Goal: Check status: Check status

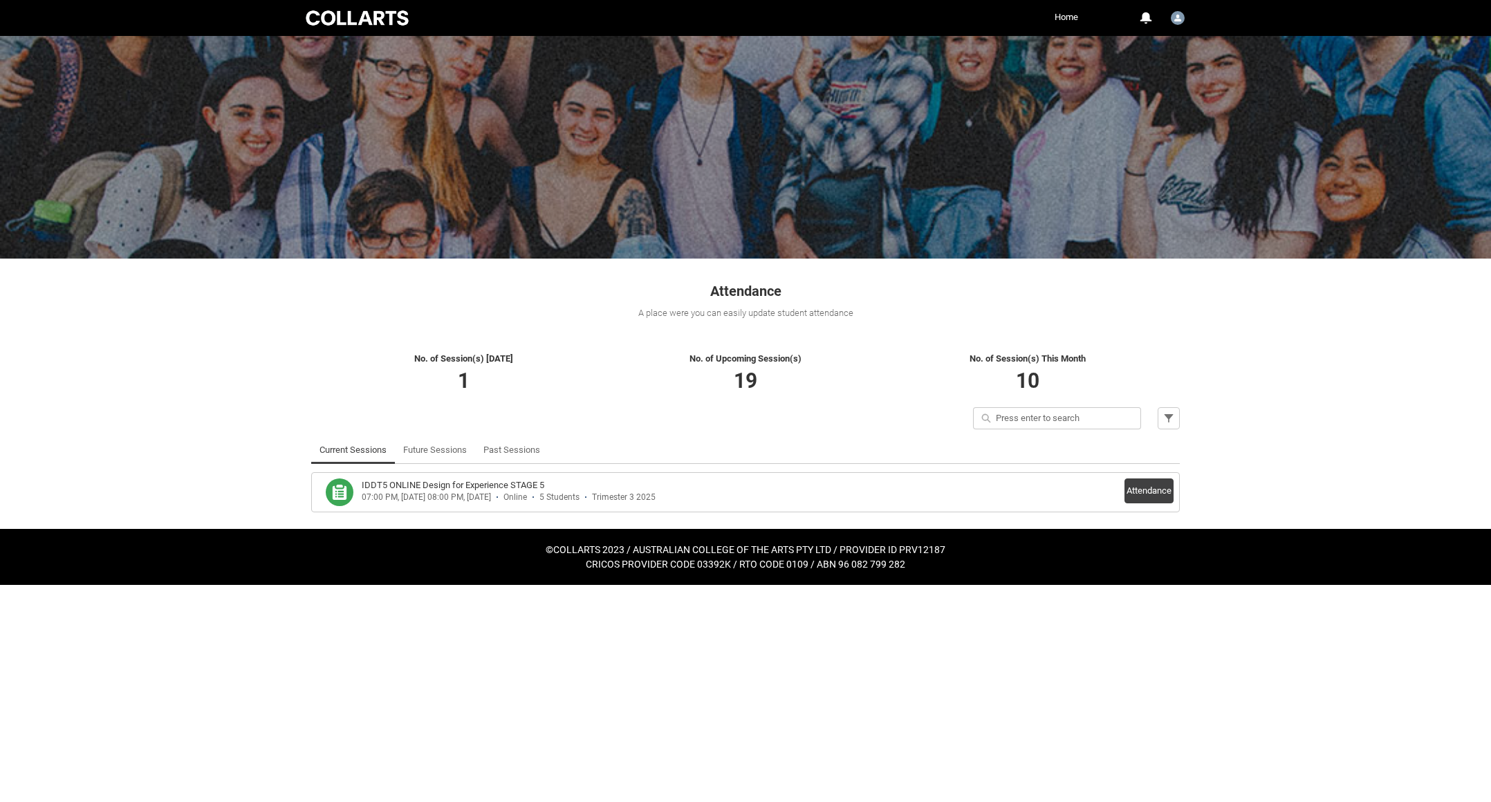
drag, startPoint x: 1177, startPoint y: 720, endPoint x: 1166, endPoint y: 697, distance: 25.7
click at [1176, 585] on html "Loading × Sorry to interrupt CSS Error Refresh Skip to Main Content Collarts Ed…" at bounding box center [745, 292] width 1491 height 585
click at [840, 585] on html "Loading × Sorry to interrupt CSS Error Refresh Skip to Main Content Collarts Ed…" at bounding box center [745, 292] width 1491 height 585
click at [860, 585] on html "Loading × Sorry to interrupt CSS Error Refresh Skip to Main Content Collarts Ed…" at bounding box center [745, 292] width 1491 height 585
click at [438, 483] on h3 "IDDT5 ONLINE Design for Experience STAGE 5" at bounding box center [453, 485] width 183 height 14
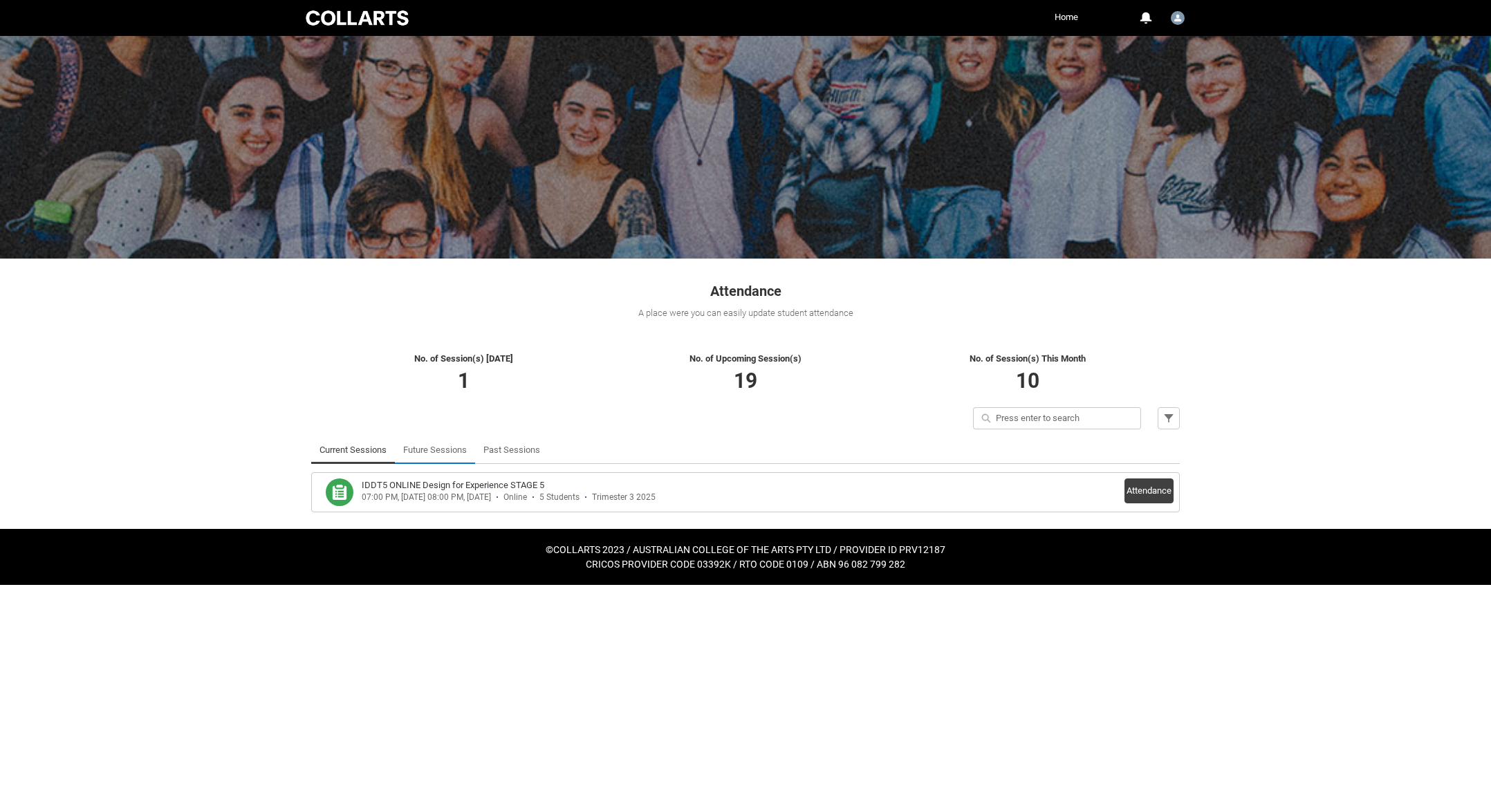
click at [445, 449] on link "Future Sessions" at bounding box center [435, 450] width 64 height 28
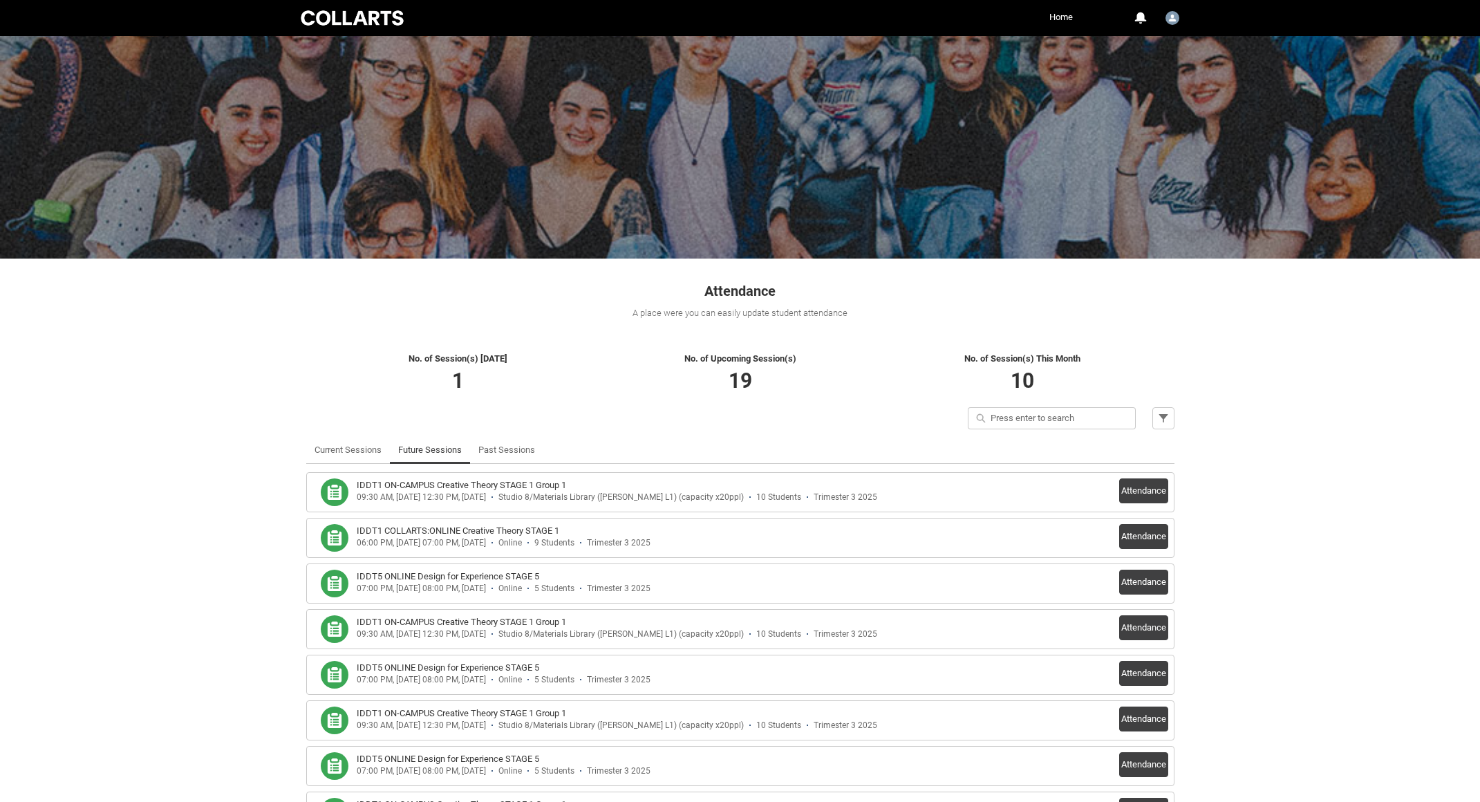
click at [461, 529] on h3 "IDDT1 COLLARTS:ONLINE Creative Theory STAGE 1" at bounding box center [458, 531] width 203 height 14
click at [1134, 537] on button "Attendance" at bounding box center [1143, 536] width 49 height 25
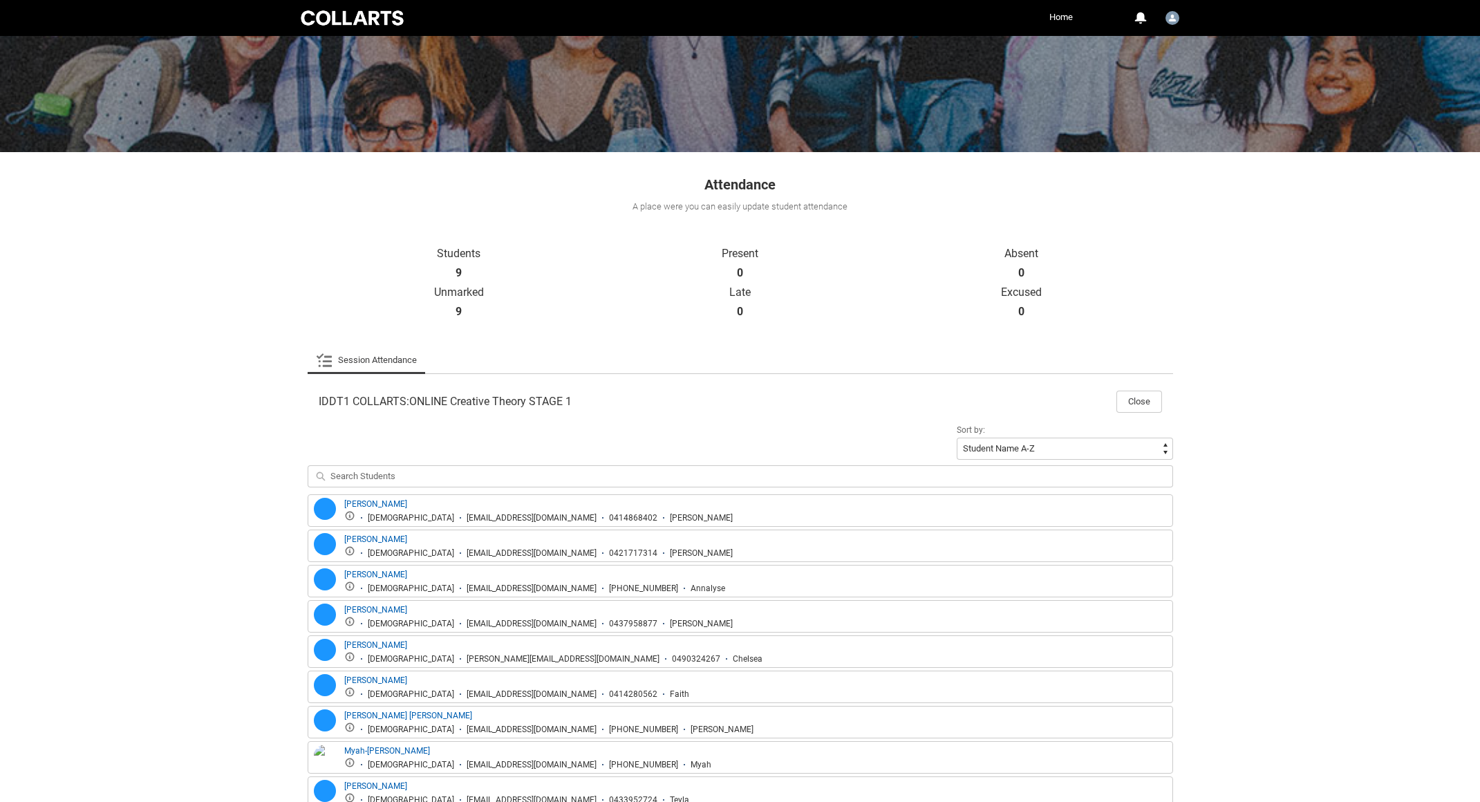
scroll to position [196, 0]
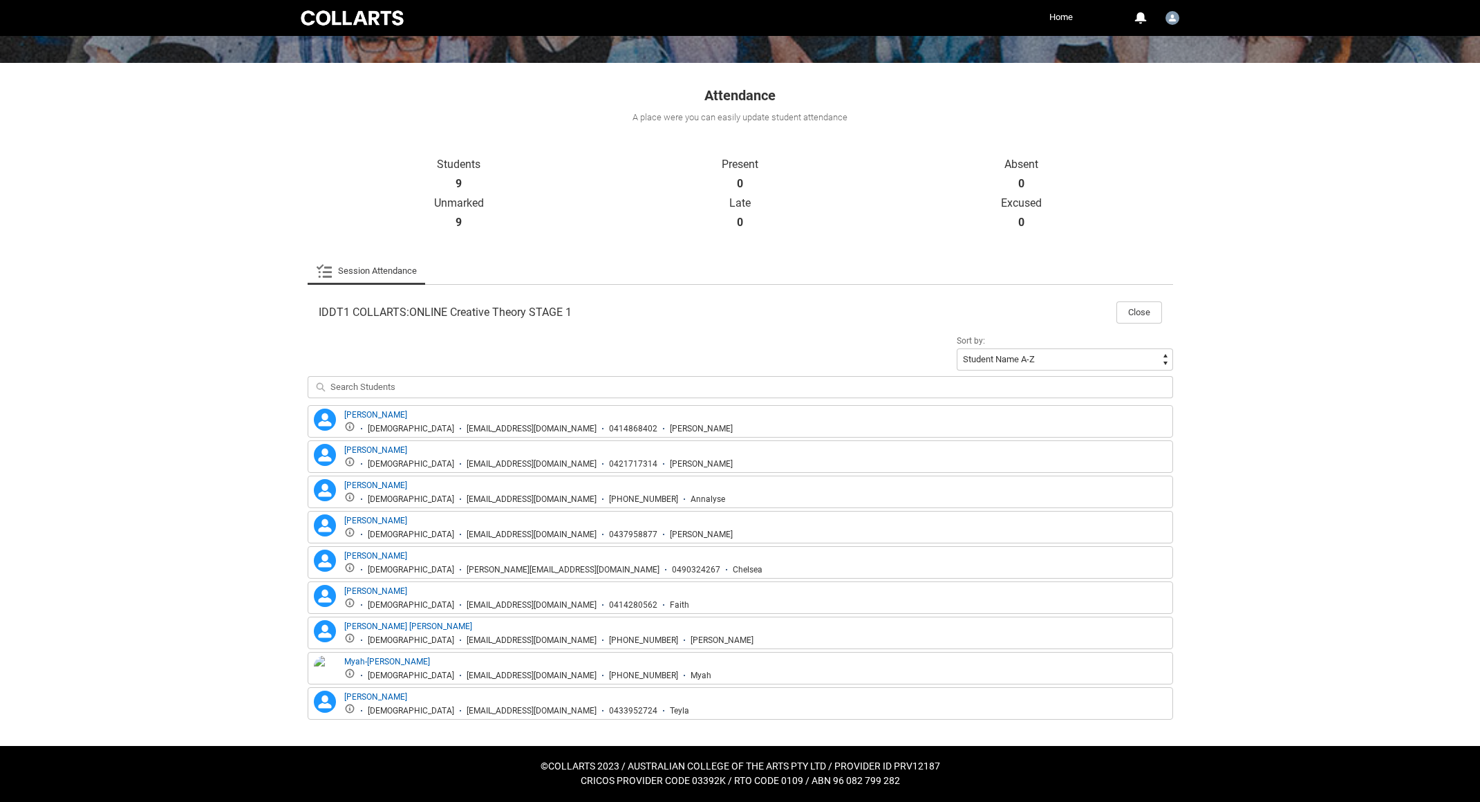
click at [1367, 513] on div "Skip to Main Content Collarts Education Community Home More 0 Notifications Pro…" at bounding box center [740, 303] width 1480 height 998
click at [1370, 596] on div "Skip to Main Content Collarts Education Community Home More 0 Notifications Pro…" at bounding box center [740, 303] width 1480 height 998
click at [1127, 307] on button "Close" at bounding box center [1140, 312] width 46 height 22
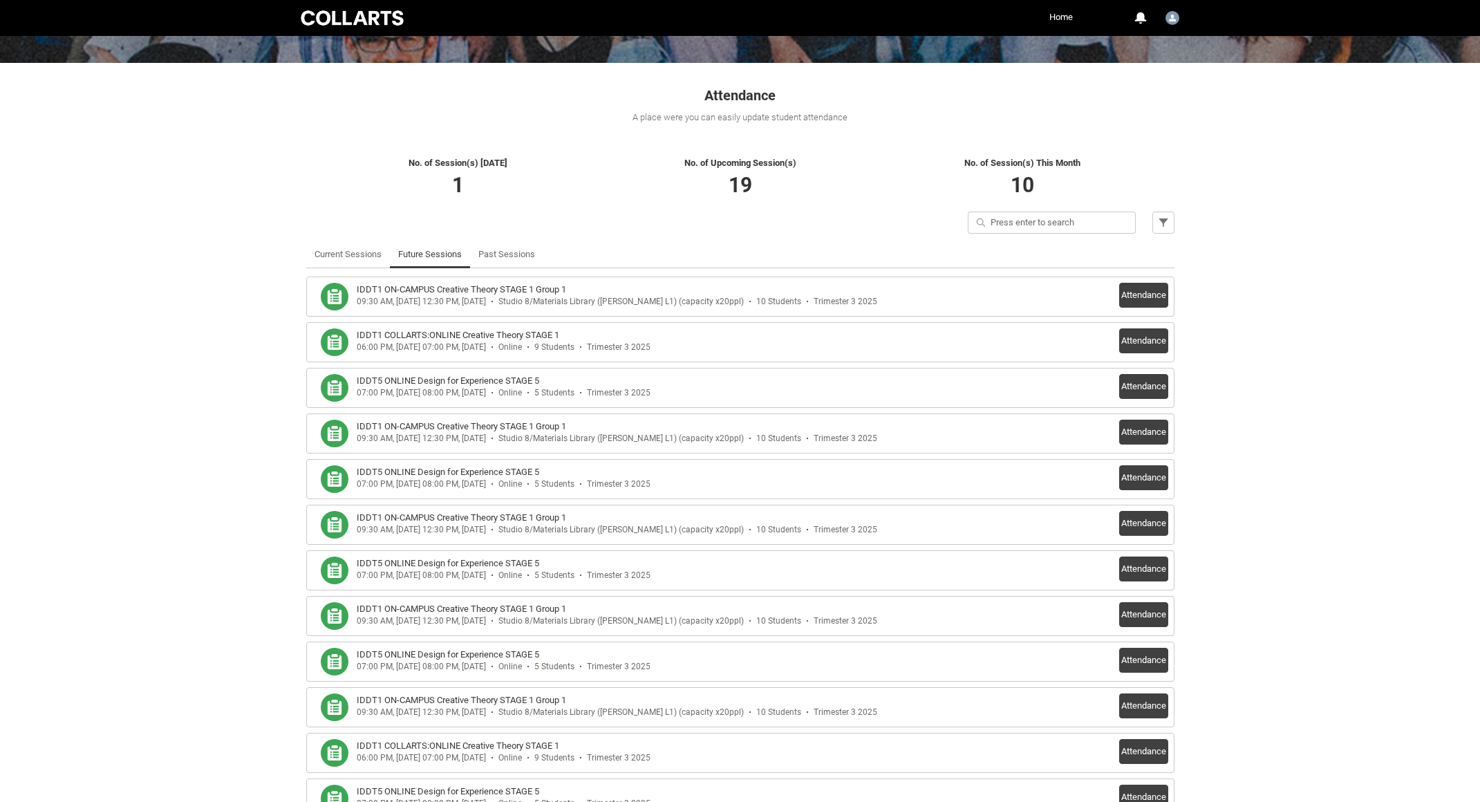
click at [505, 290] on h3 "IDDT1 ON-CAMPUS Creative Theory STAGE 1 Group 1" at bounding box center [461, 290] width 209 height 14
click at [1144, 289] on button "Attendance" at bounding box center [1143, 295] width 49 height 25
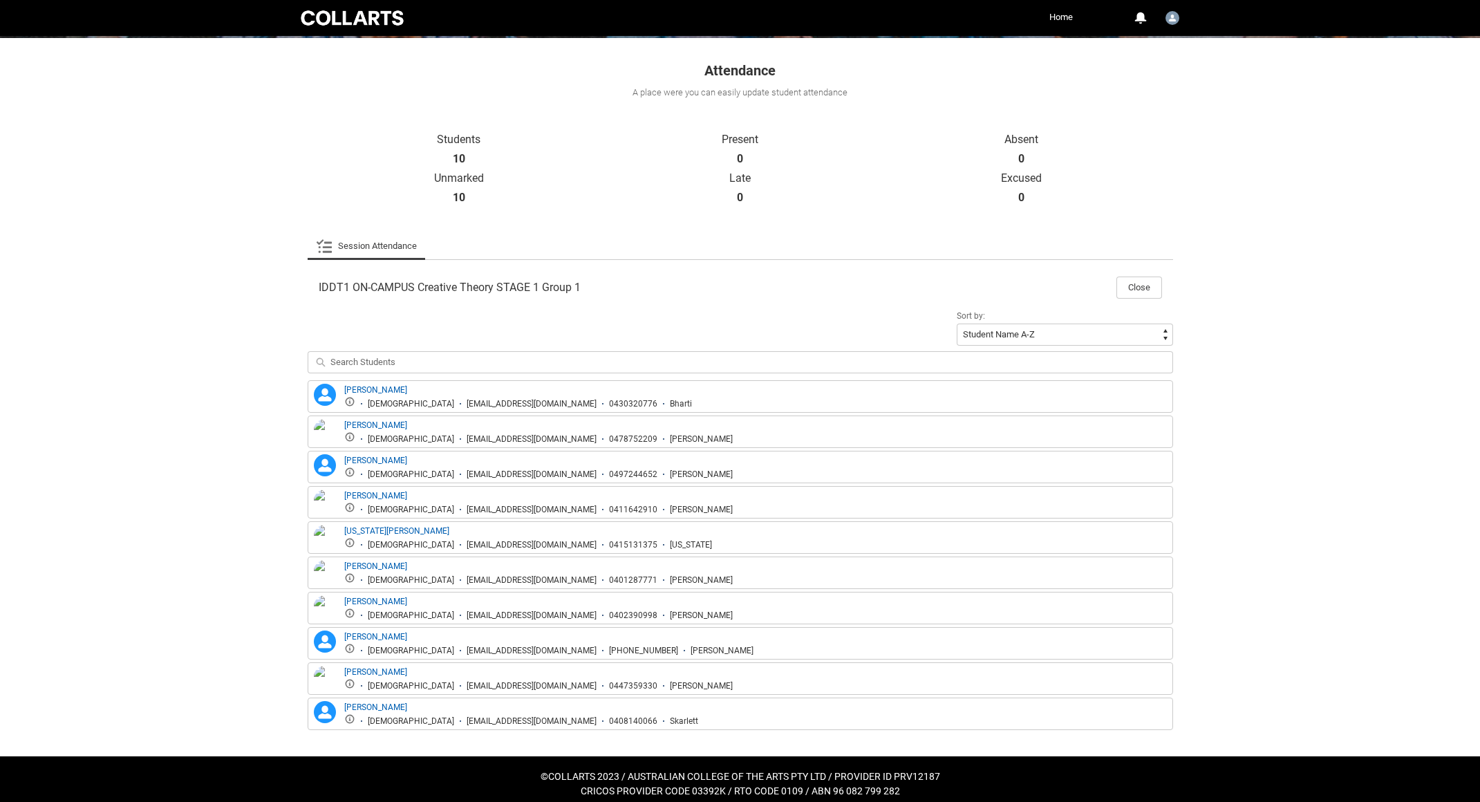
scroll to position [231, 0]
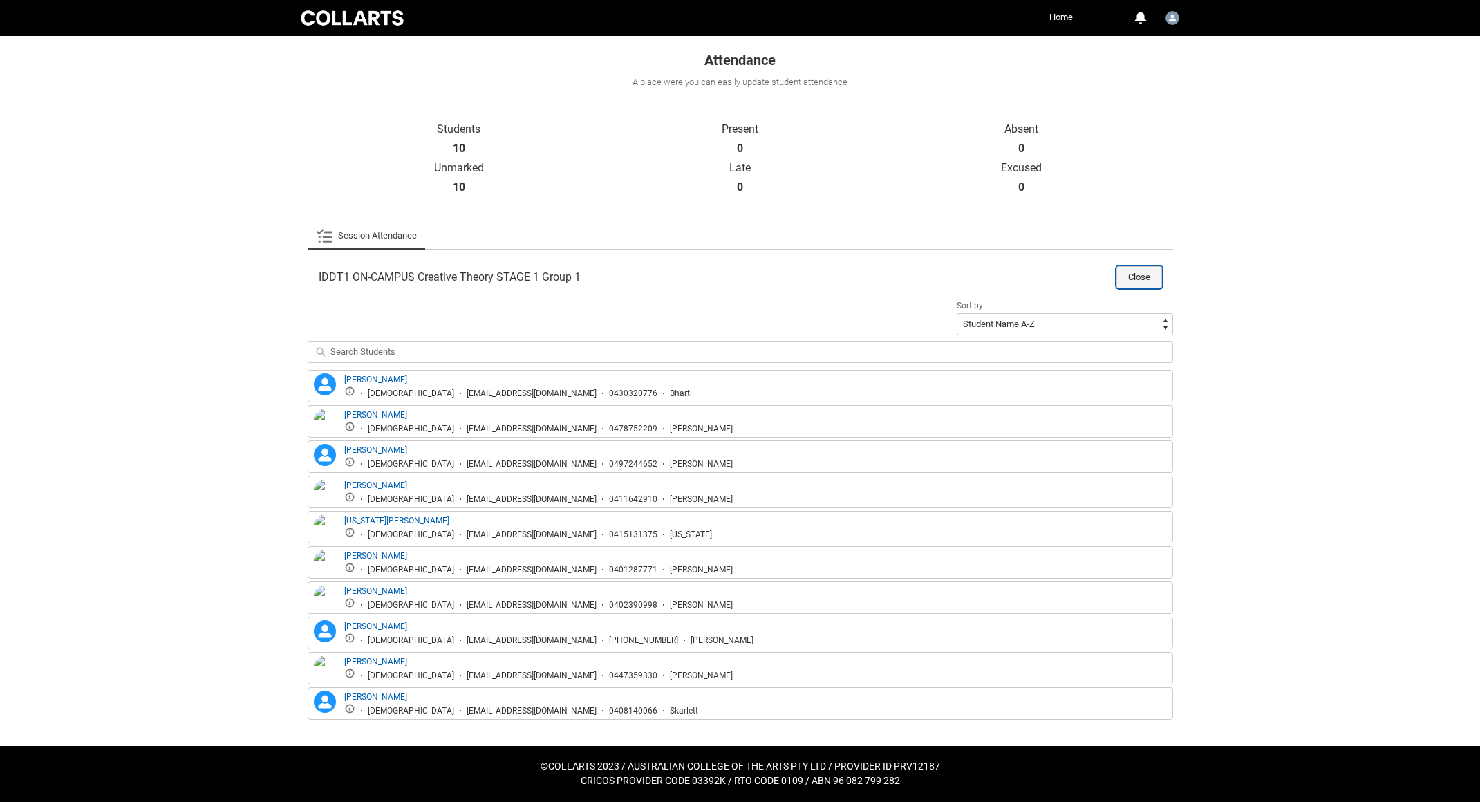
click at [1146, 274] on button "Close" at bounding box center [1140, 277] width 46 height 22
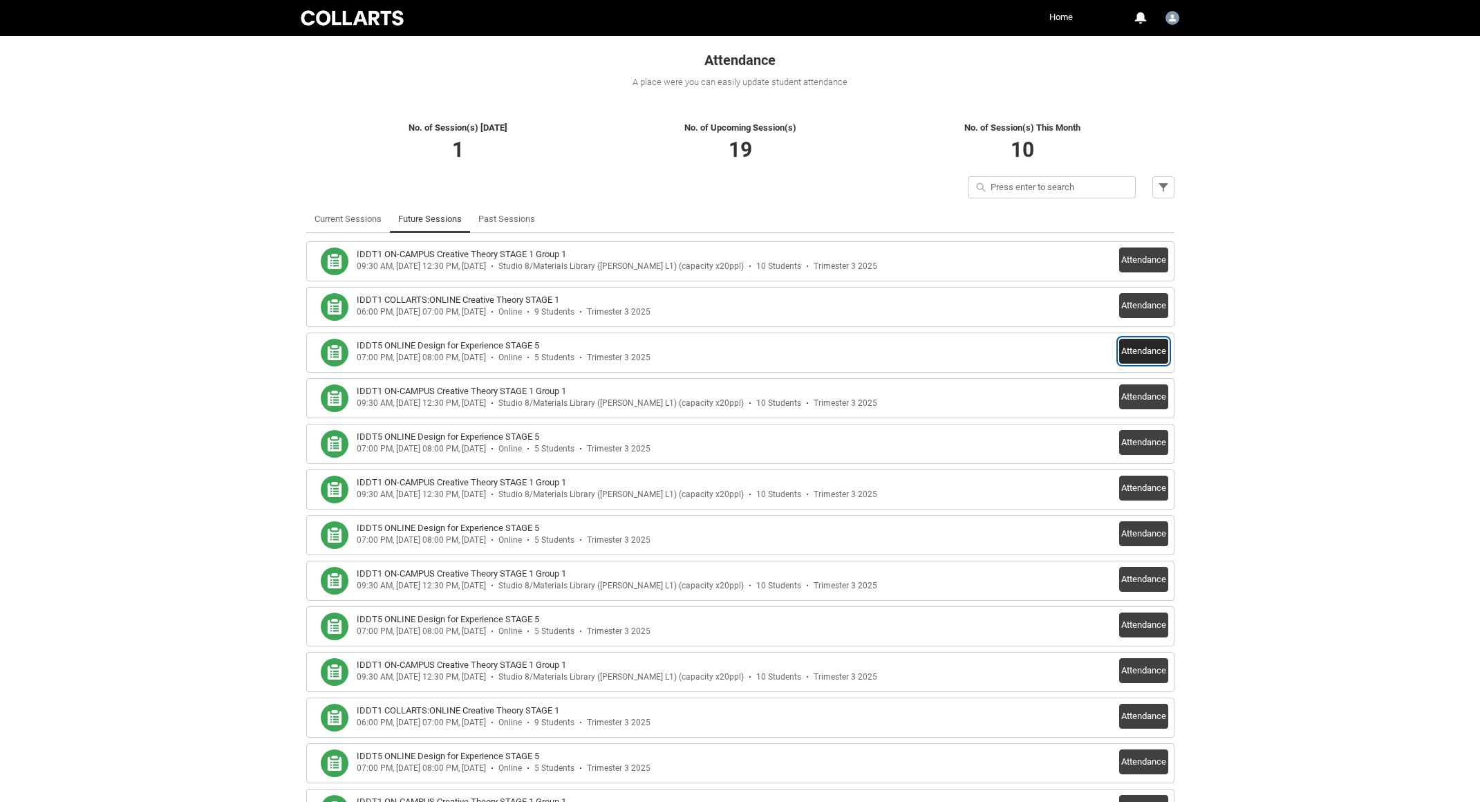
click at [1137, 356] on button "Attendance" at bounding box center [1143, 351] width 49 height 25
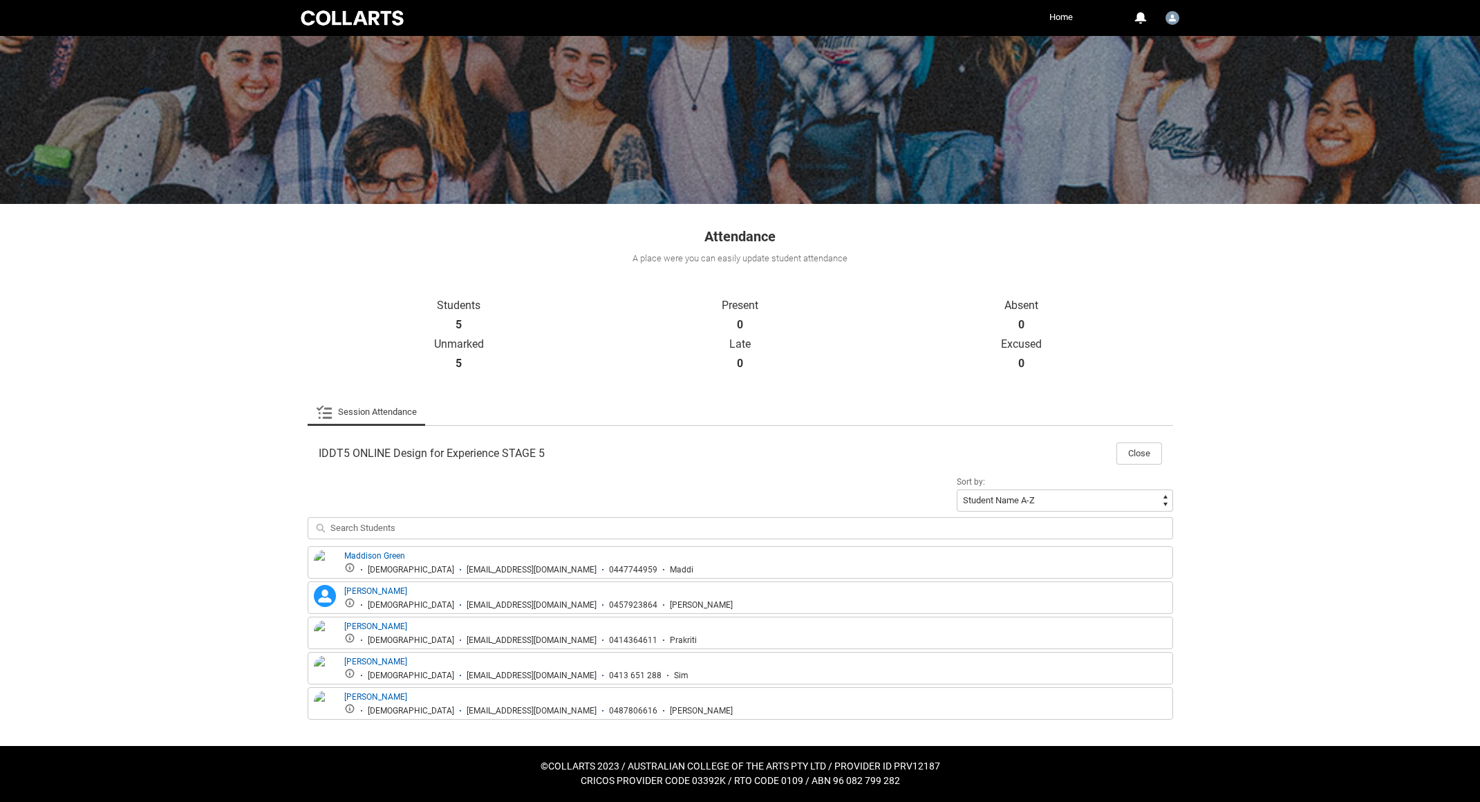
scroll to position [55, 0]
drag, startPoint x: 1296, startPoint y: 368, endPoint x: 1303, endPoint y: 493, distance: 125.4
click at [1301, 369] on div "Skip to Main Content Collarts Education Community Home More 0 Notifications Pro…" at bounding box center [740, 373] width 1480 height 857
click at [1302, 639] on div "Skip to Main Content Collarts Education Community Home More 0 Notifications Pro…" at bounding box center [740, 373] width 1480 height 857
